Goal: Transaction & Acquisition: Subscribe to service/newsletter

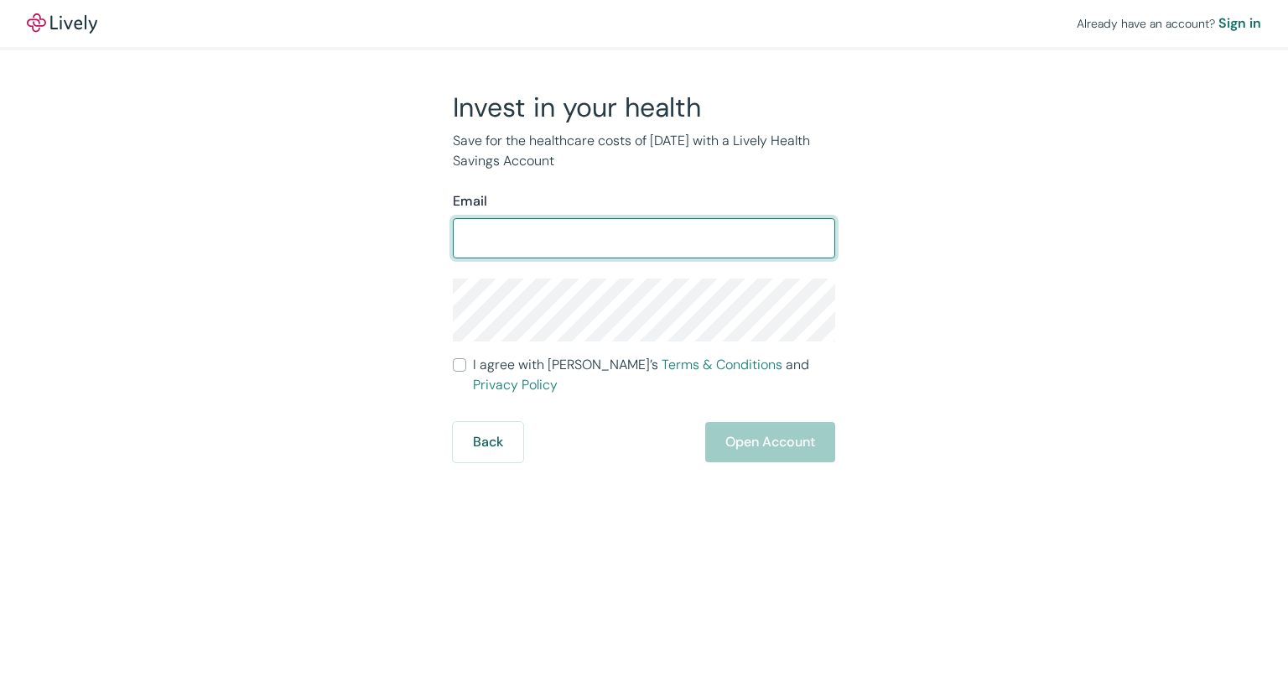
click at [557, 243] on input "Email" at bounding box center [644, 238] width 382 height 34
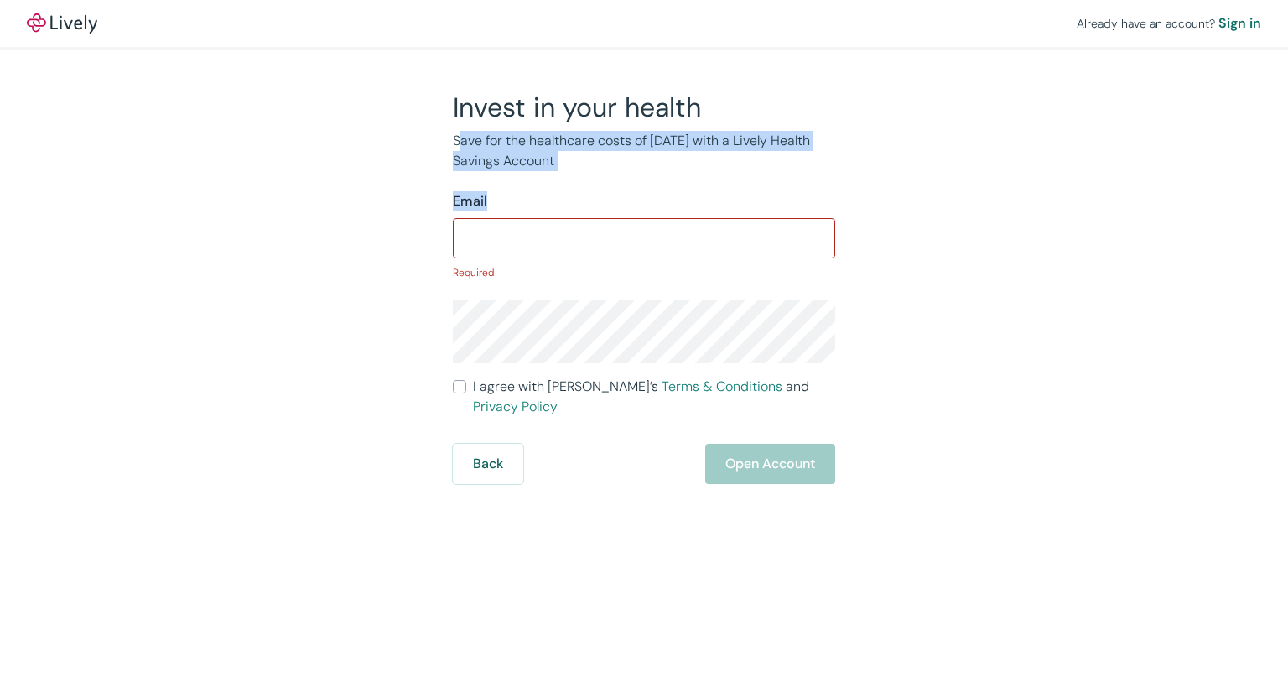
drag, startPoint x: 459, startPoint y: 143, endPoint x: 631, endPoint y: 191, distance: 178.4
click at [631, 191] on div "Invest in your health Save for the healthcare costs of [DATE] with a Lively Hea…" at bounding box center [634, 287] width 403 height 393
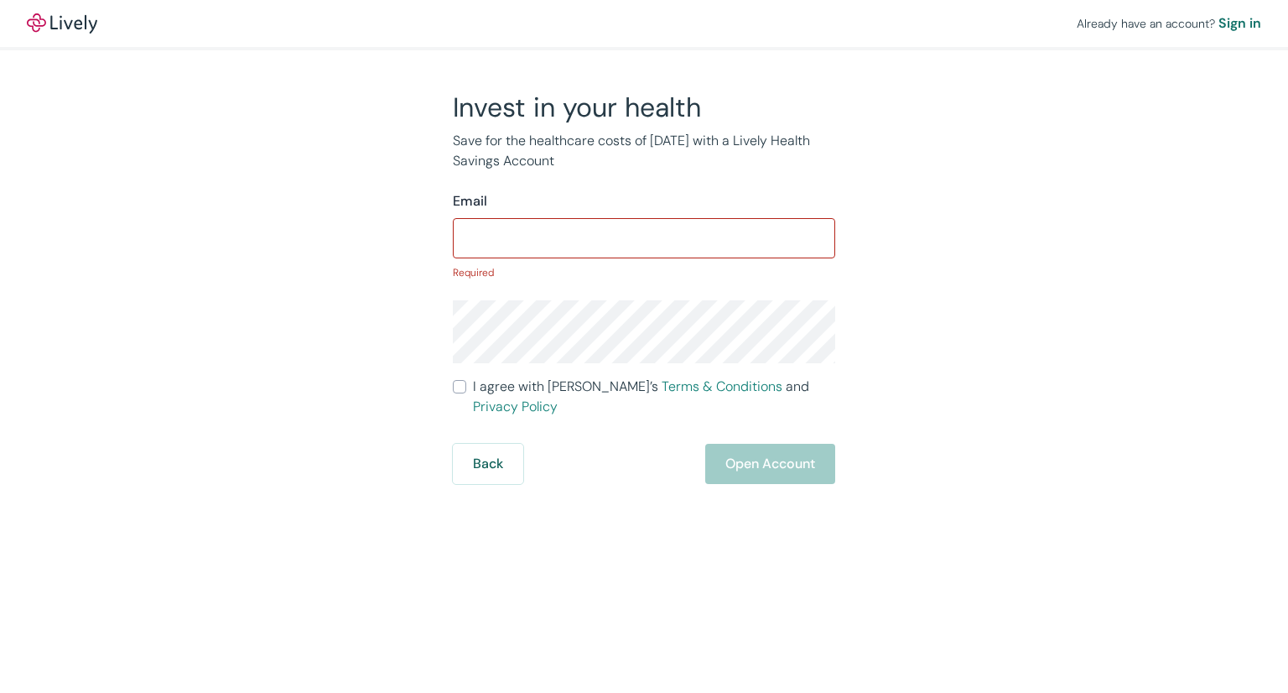
click at [626, 200] on div "Email" at bounding box center [644, 201] width 382 height 20
click at [706, 200] on div "Email" at bounding box center [644, 201] width 382 height 20
click at [671, 242] on input "Email" at bounding box center [644, 238] width 382 height 34
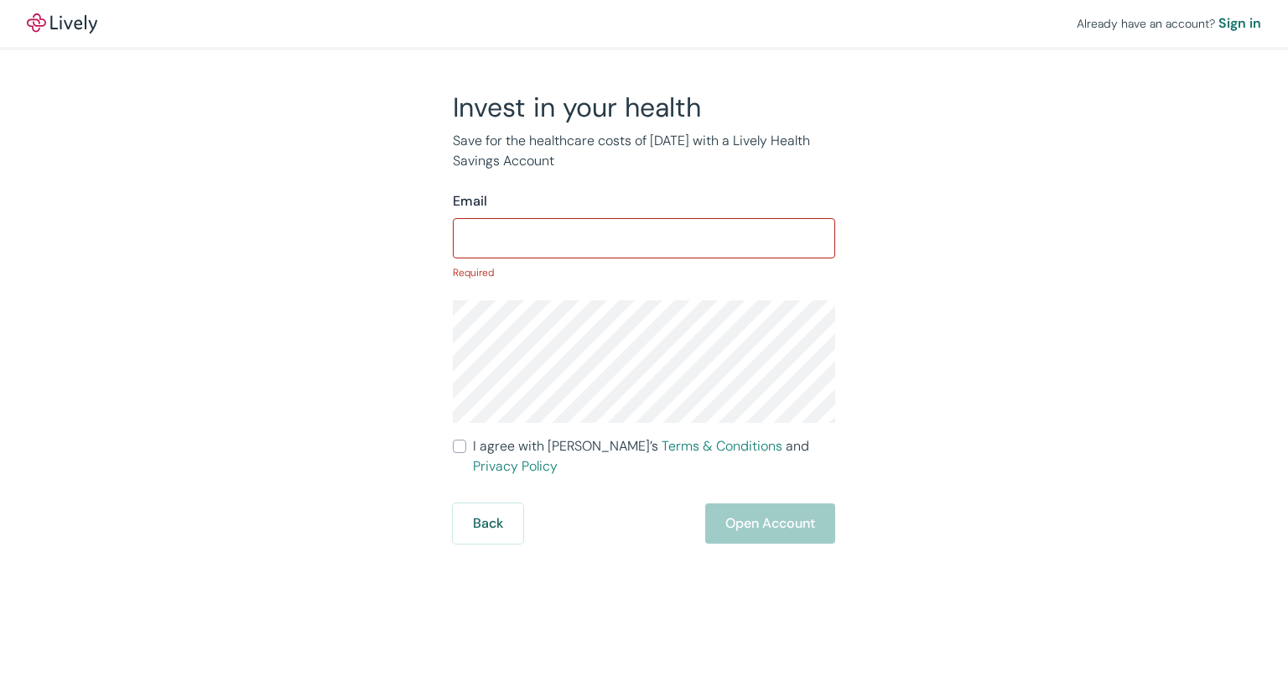
click at [294, 414] on div "Invest in your health Save for the healthcare costs of [DATE] with a Lively Hea…" at bounding box center [633, 317] width 805 height 453
click at [548, 219] on div "​" at bounding box center [644, 238] width 382 height 40
click at [541, 235] on input "Email" at bounding box center [644, 238] width 382 height 34
